Goal: Information Seeking & Learning: Learn about a topic

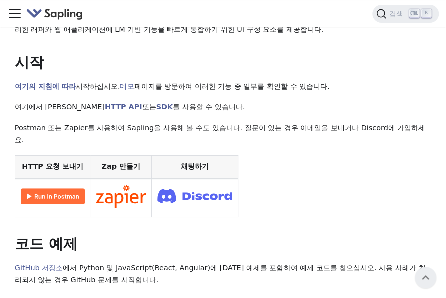
scroll to position [50, 0]
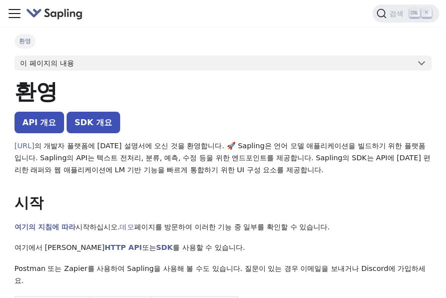
click at [153, 67] on button "이 페이지의 내용" at bounding box center [223, 64] width 417 height 16
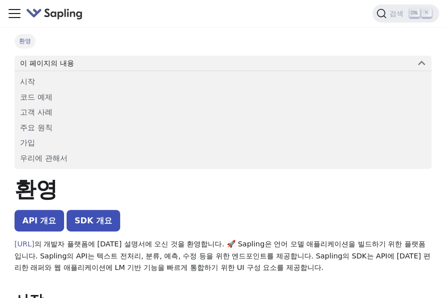
click at [153, 67] on button "이 페이지의 내용" at bounding box center [223, 64] width 417 height 16
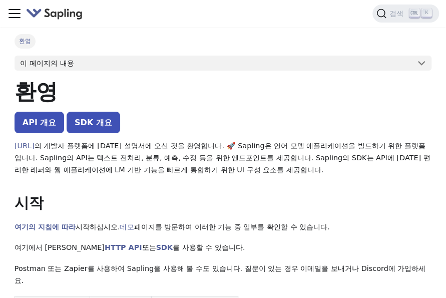
click at [153, 67] on button "이 페이지의 내용" at bounding box center [223, 64] width 417 height 16
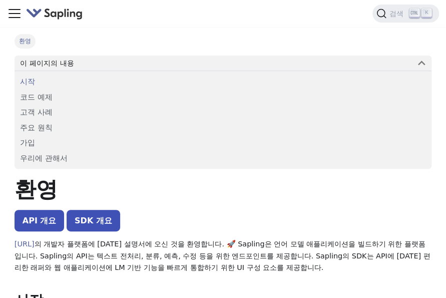
click at [56, 84] on link "시작" at bounding box center [222, 82] width 405 height 13
